Goal: Information Seeking & Learning: Learn about a topic

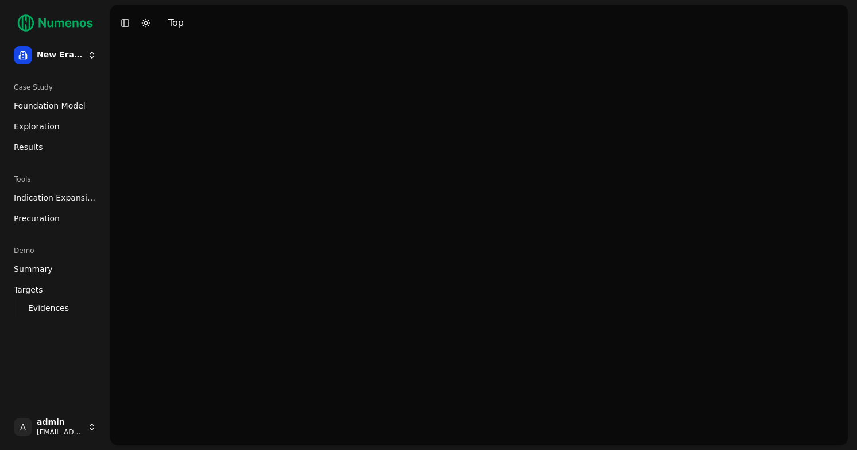
click at [44, 198] on span "Indication Expansion" at bounding box center [55, 197] width 83 height 11
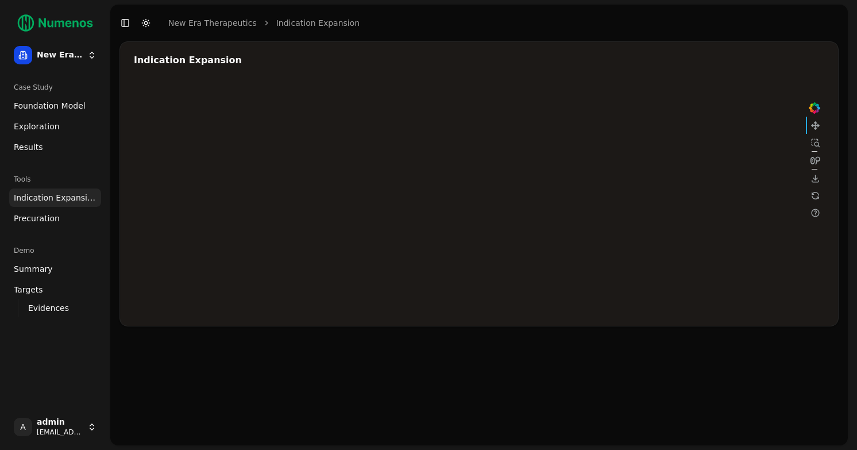
click at [46, 125] on span "Exploration" at bounding box center [37, 126] width 46 height 11
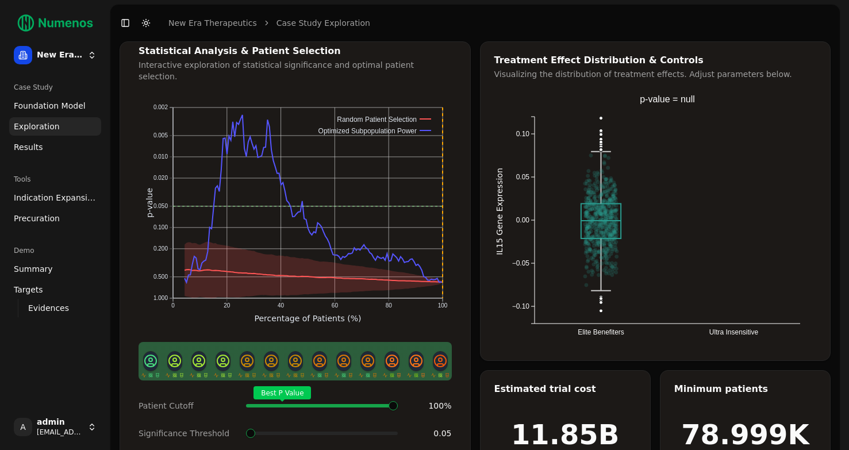
click at [60, 104] on span "Foundation Model" at bounding box center [50, 105] width 72 height 11
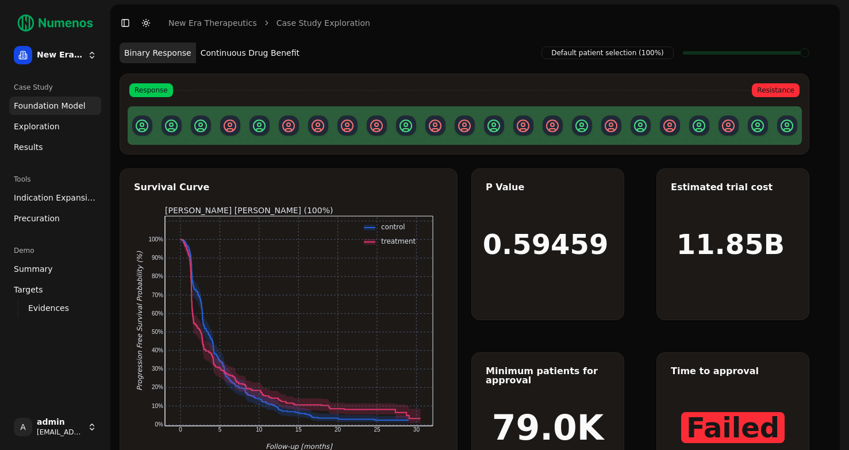
click at [467, 291] on div "Default patient selection (100%) Binary Response Continuous Drug Benefit Respon…" at bounding box center [465, 272] width 690 height 462
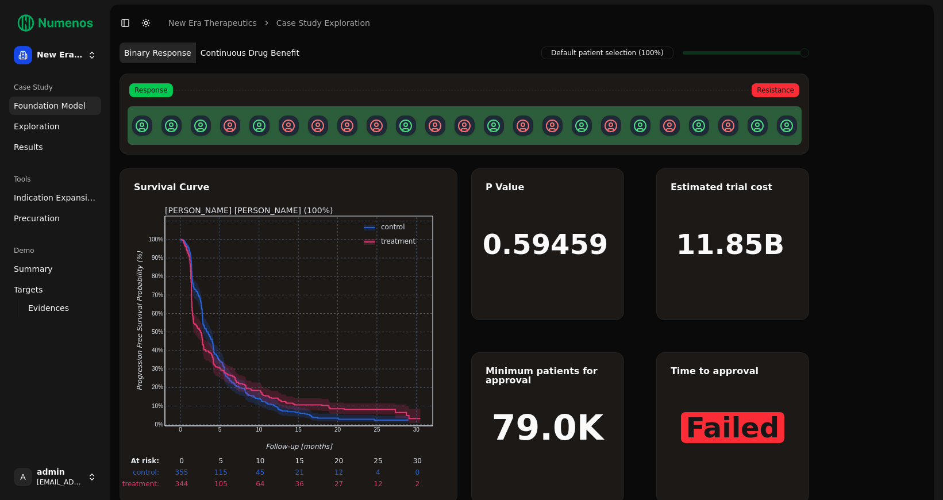
click at [262, 55] on button "Continuous Drug Benefit" at bounding box center [250, 53] width 108 height 21
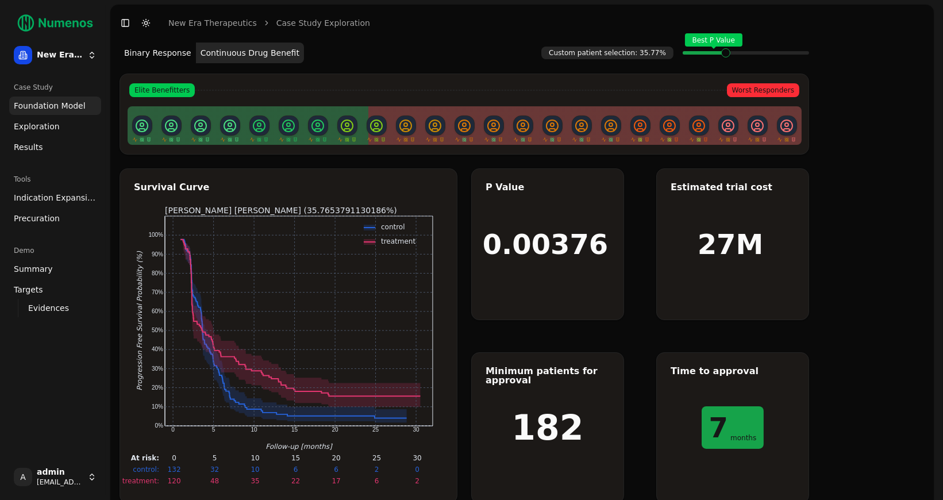
click at [52, 125] on span "Exploration" at bounding box center [37, 126] width 46 height 11
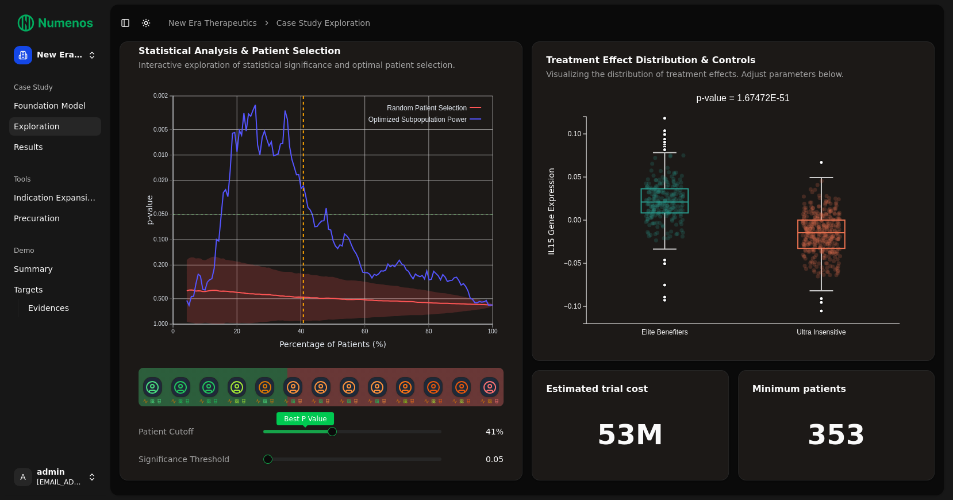
click at [435, 429] on span at bounding box center [435, 431] width 1 height 5
click at [49, 199] on span "Indication Expansion" at bounding box center [55, 197] width 83 height 11
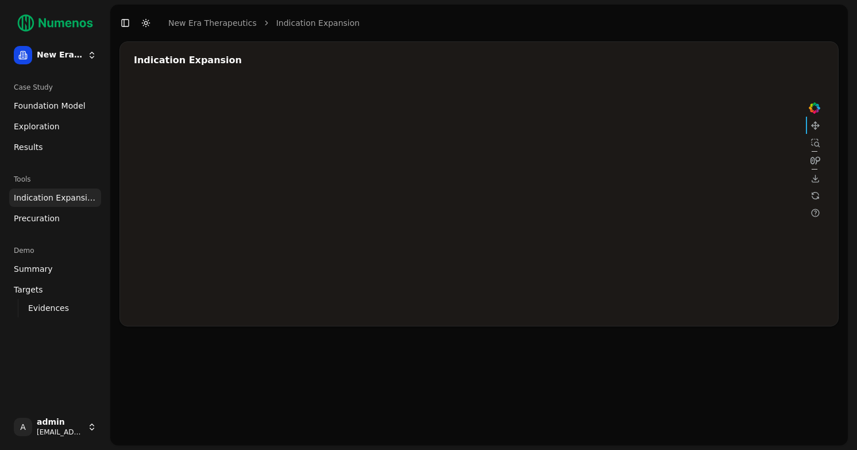
click at [695, 145] on div at bounding box center [479, 197] width 690 height 230
click at [623, 180] on div at bounding box center [479, 197] width 690 height 230
click at [619, 170] on div at bounding box center [479, 197] width 690 height 230
click at [614, 183] on div at bounding box center [479, 197] width 690 height 230
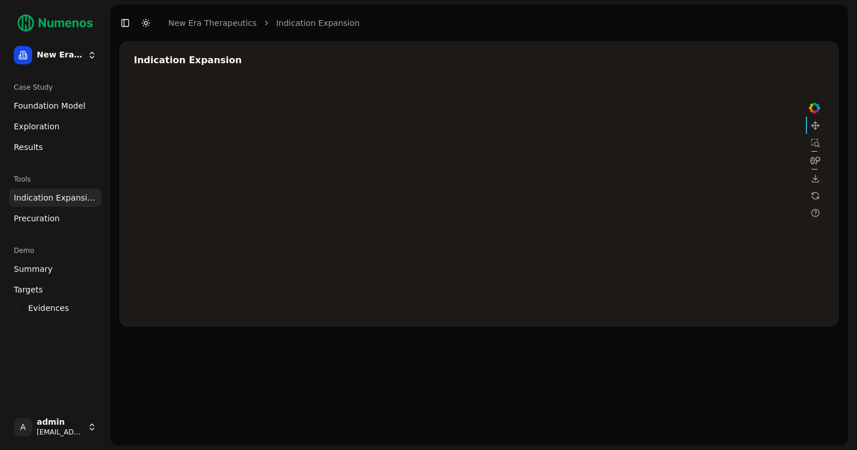
click at [701, 145] on div at bounding box center [479, 197] width 690 height 230
click at [43, 128] on span "Exploration" at bounding box center [37, 126] width 46 height 11
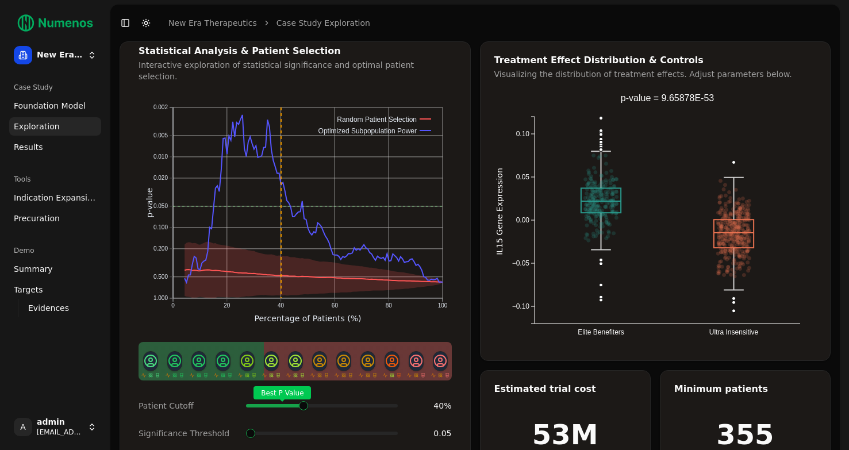
click at [394, 403] on span at bounding box center [394, 405] width 1 height 5
click at [303, 403] on span at bounding box center [302, 405] width 1 height 5
click at [34, 211] on link "Precuration" at bounding box center [55, 218] width 92 height 18
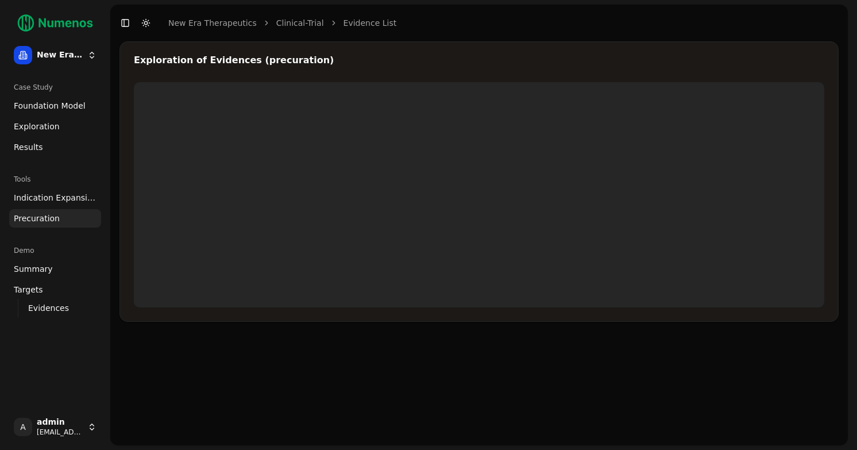
click at [42, 197] on span "Indication Expansion" at bounding box center [55, 197] width 83 height 11
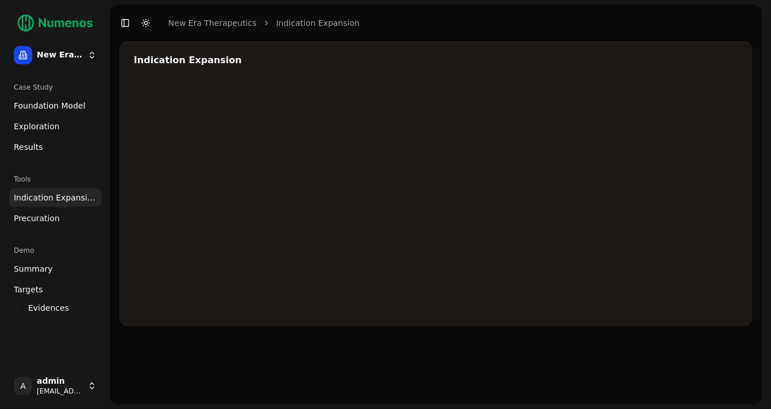
click at [692, 147] on div at bounding box center [479, 197] width 690 height 230
click at [608, 168] on div at bounding box center [479, 197] width 690 height 230
click at [625, 173] on div at bounding box center [479, 197] width 690 height 230
click at [55, 110] on span "Foundation Model" at bounding box center [50, 105] width 72 height 11
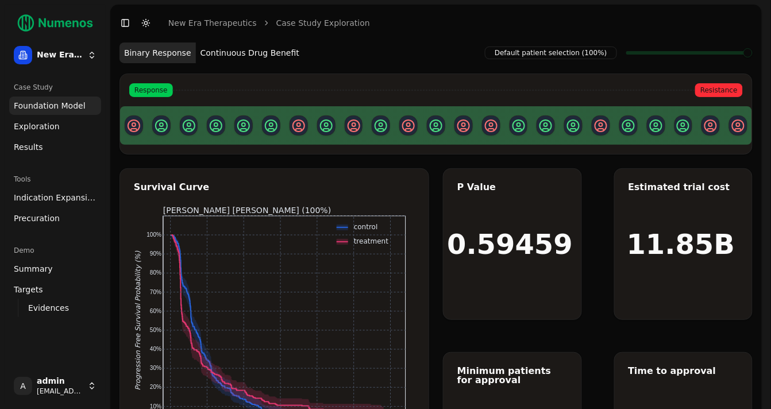
click at [47, 129] on span "Exploration" at bounding box center [37, 126] width 46 height 11
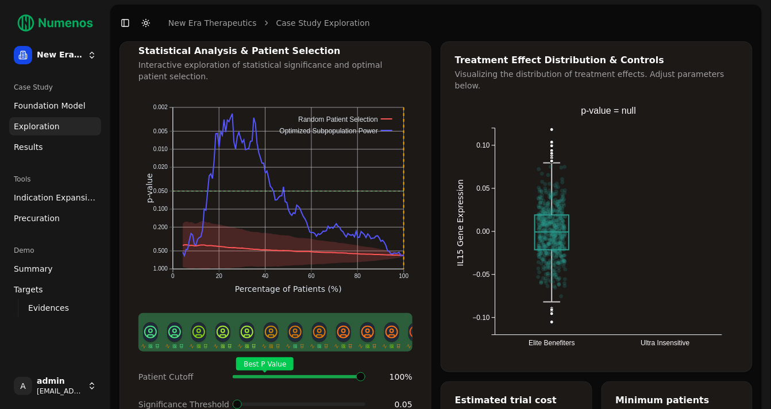
click at [52, 199] on span "Indication Expansion" at bounding box center [55, 197] width 83 height 11
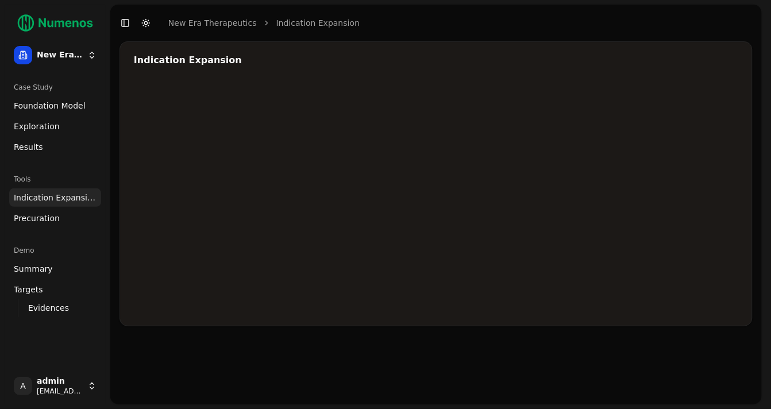
click at [697, 145] on div at bounding box center [479, 197] width 690 height 230
click at [696, 146] on div at bounding box center [479, 197] width 690 height 230
click at [696, 147] on div at bounding box center [479, 197] width 690 height 230
click at [704, 148] on div at bounding box center [479, 197] width 690 height 230
click at [622, 172] on div at bounding box center [479, 197] width 690 height 230
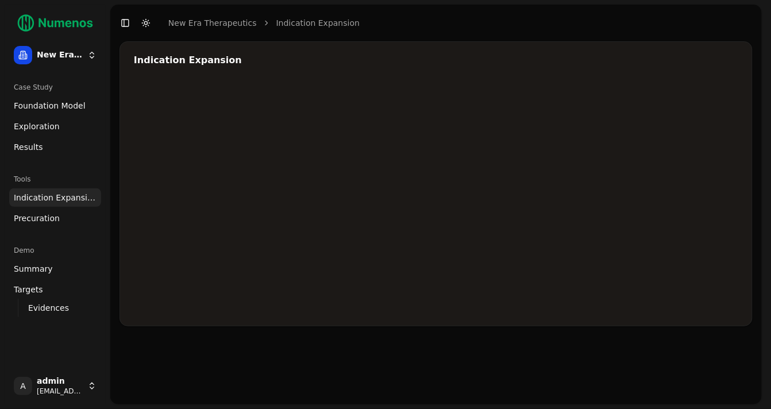
click at [622, 172] on div at bounding box center [479, 197] width 690 height 230
click at [545, 198] on div at bounding box center [479, 197] width 690 height 230
